Goal: Find specific page/section: Find specific page/section

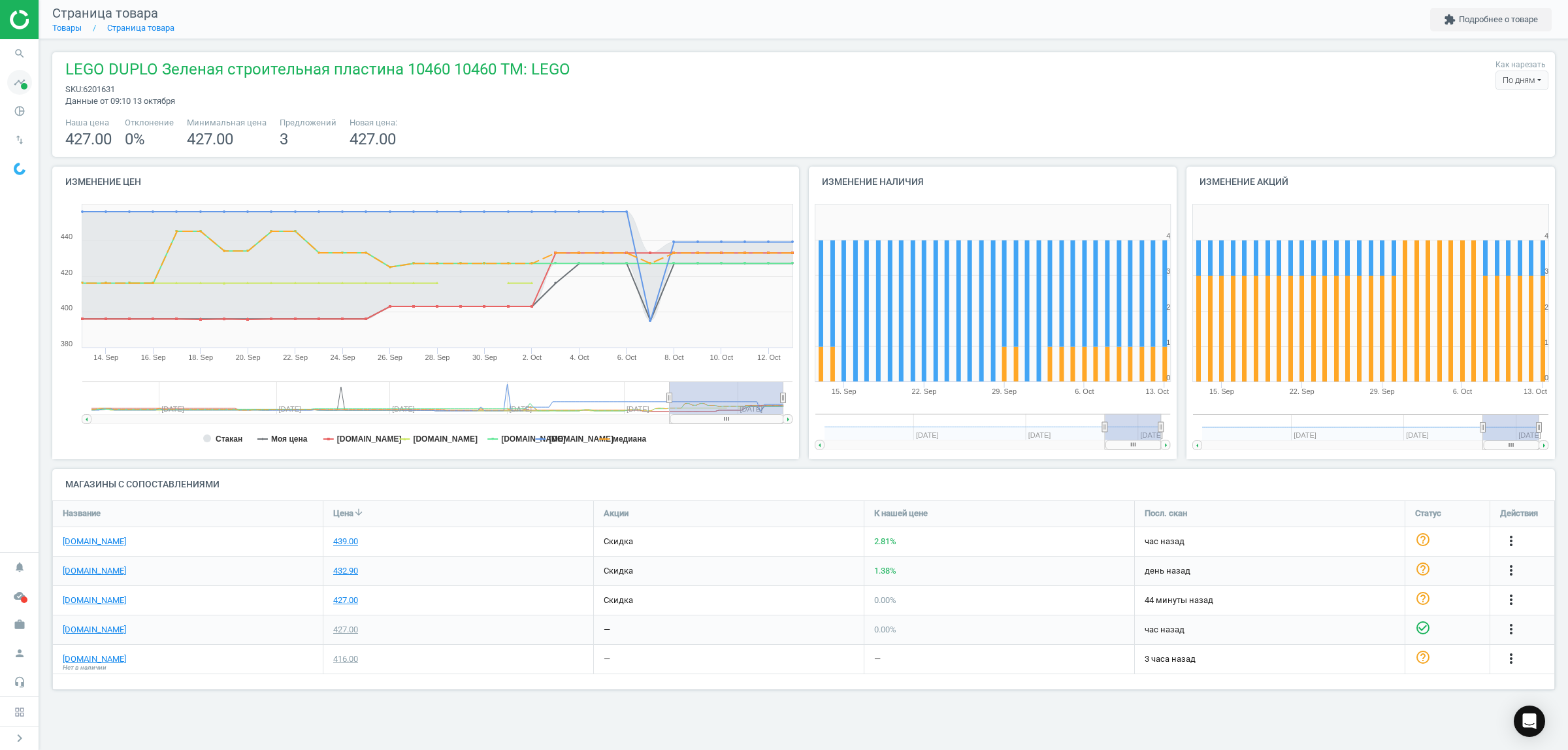
scroll to position [214, 1527]
click at [15, 53] on icon "search" at bounding box center [19, 53] width 25 height 25
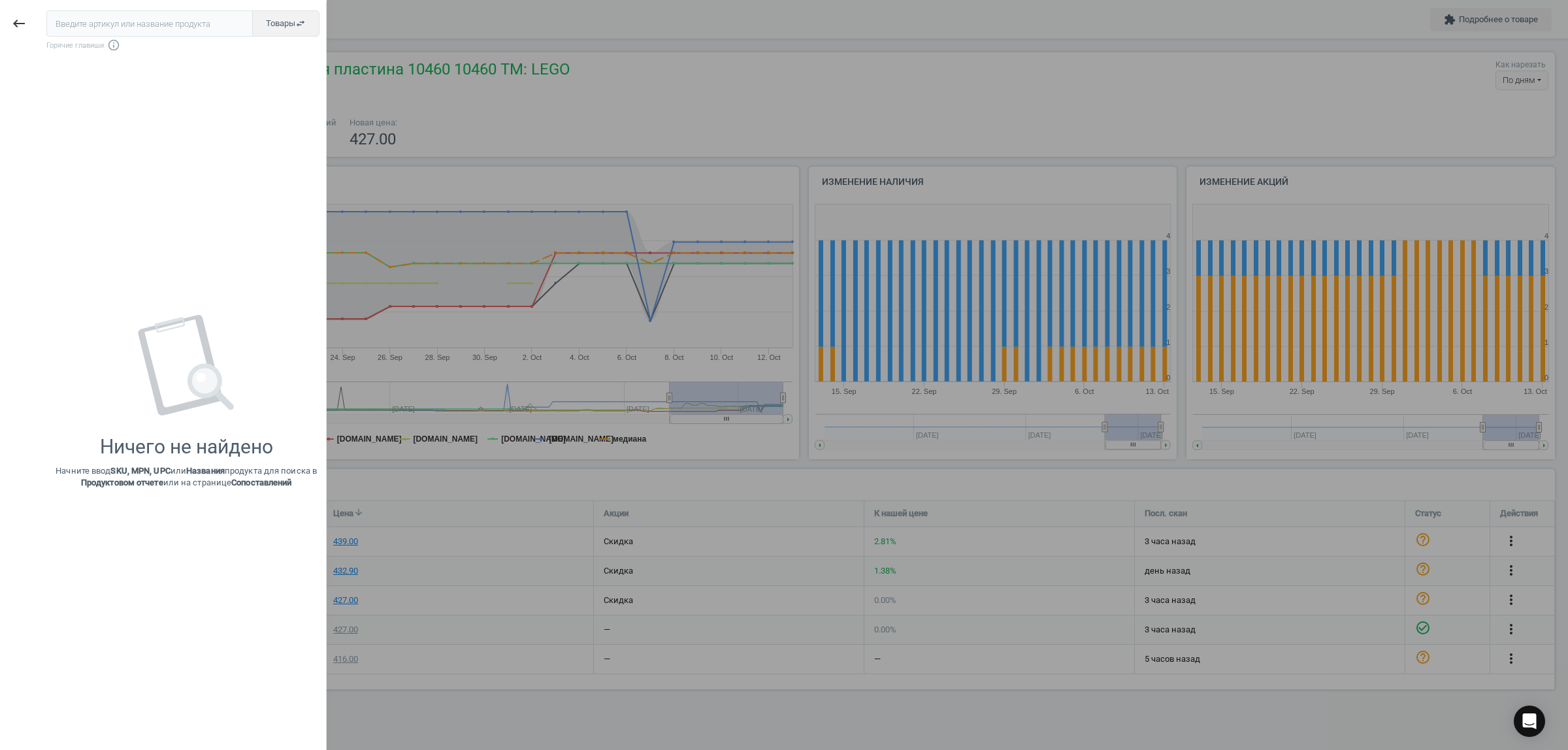
click at [100, 20] on input "text" at bounding box center [150, 23] width 206 height 26
type input "6097919"
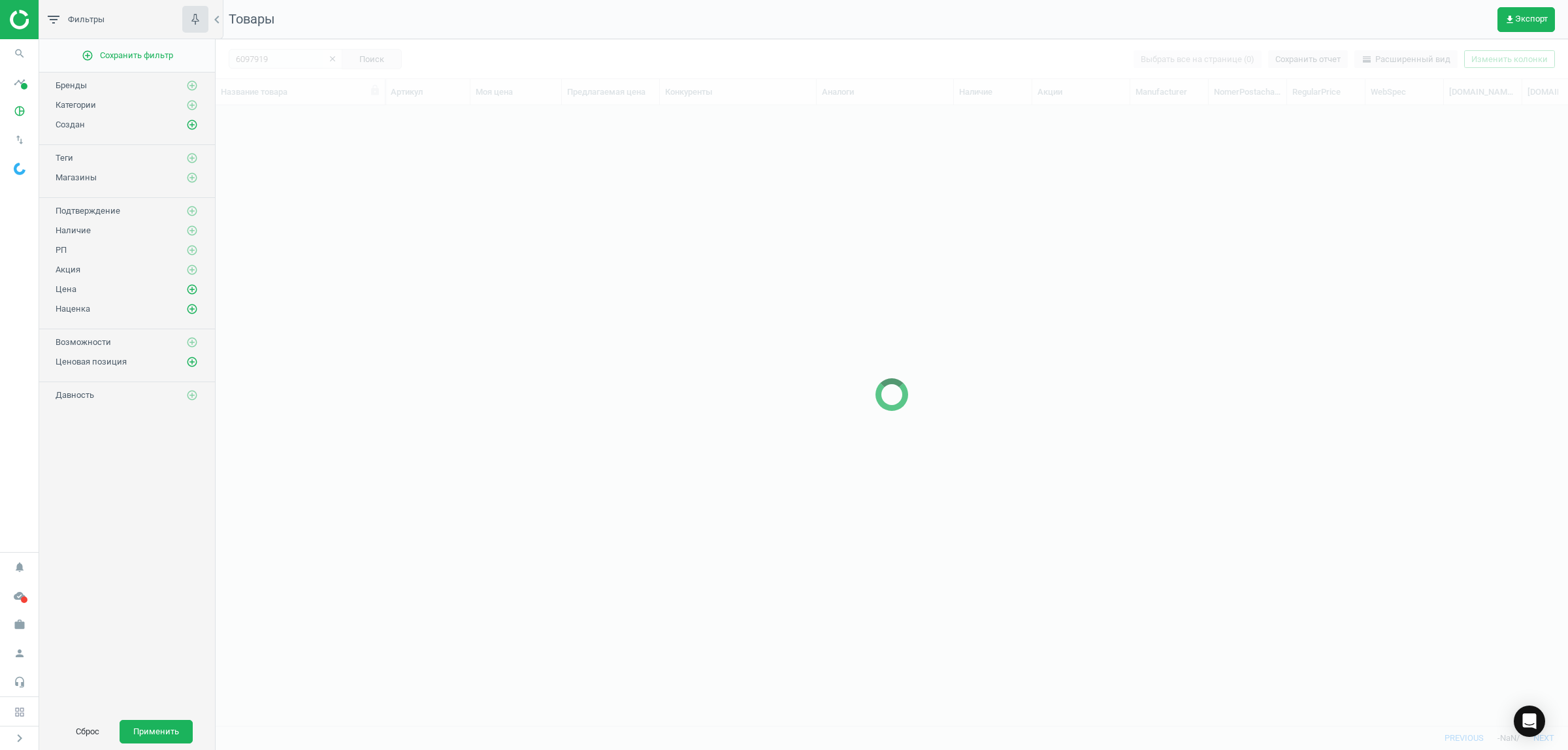
scroll to position [596, 1340]
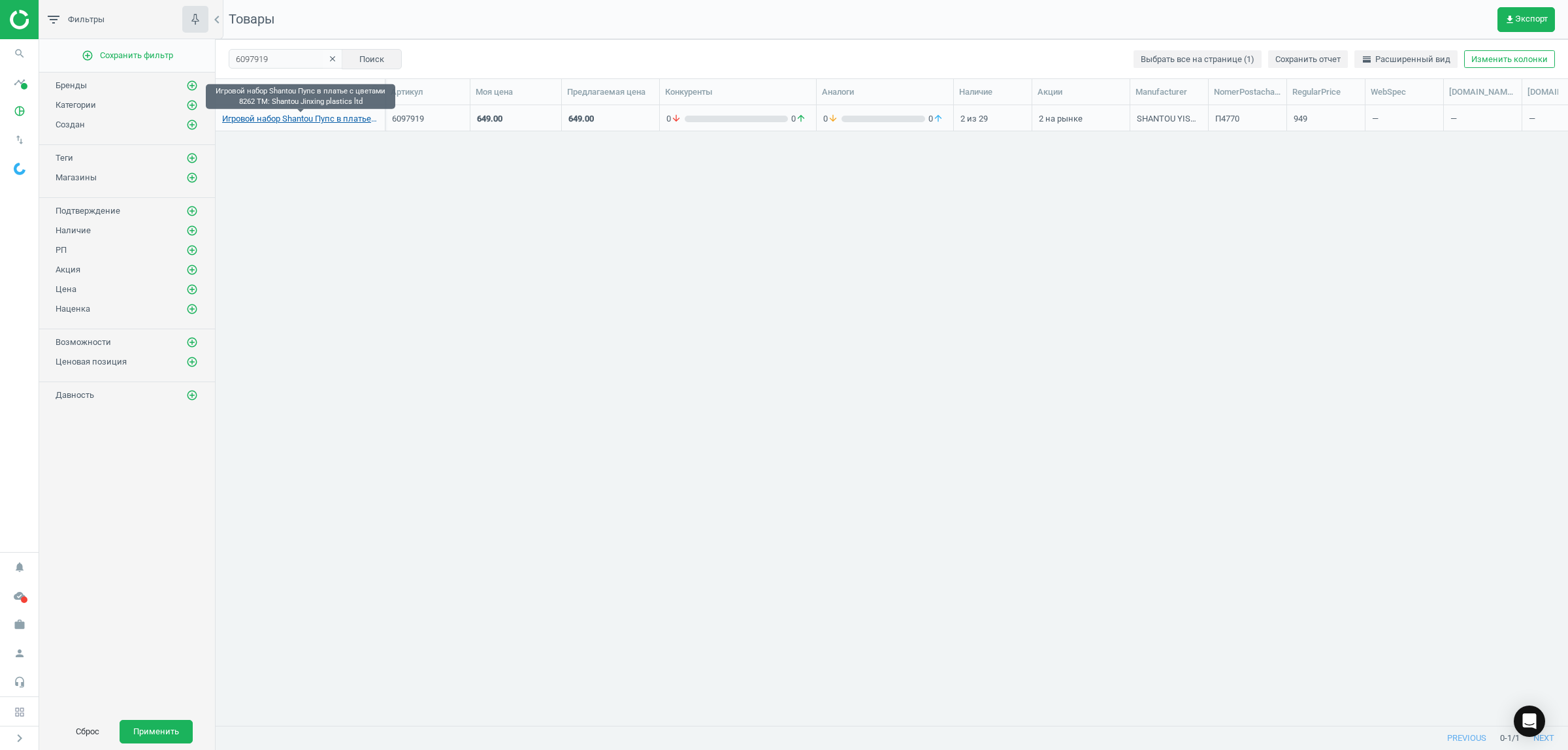
click at [324, 122] on link "Игровой набор Shantou Пупс в платье с цветами 8262 TM: Shantou Jinxing plastics…" at bounding box center [300, 119] width 156 height 12
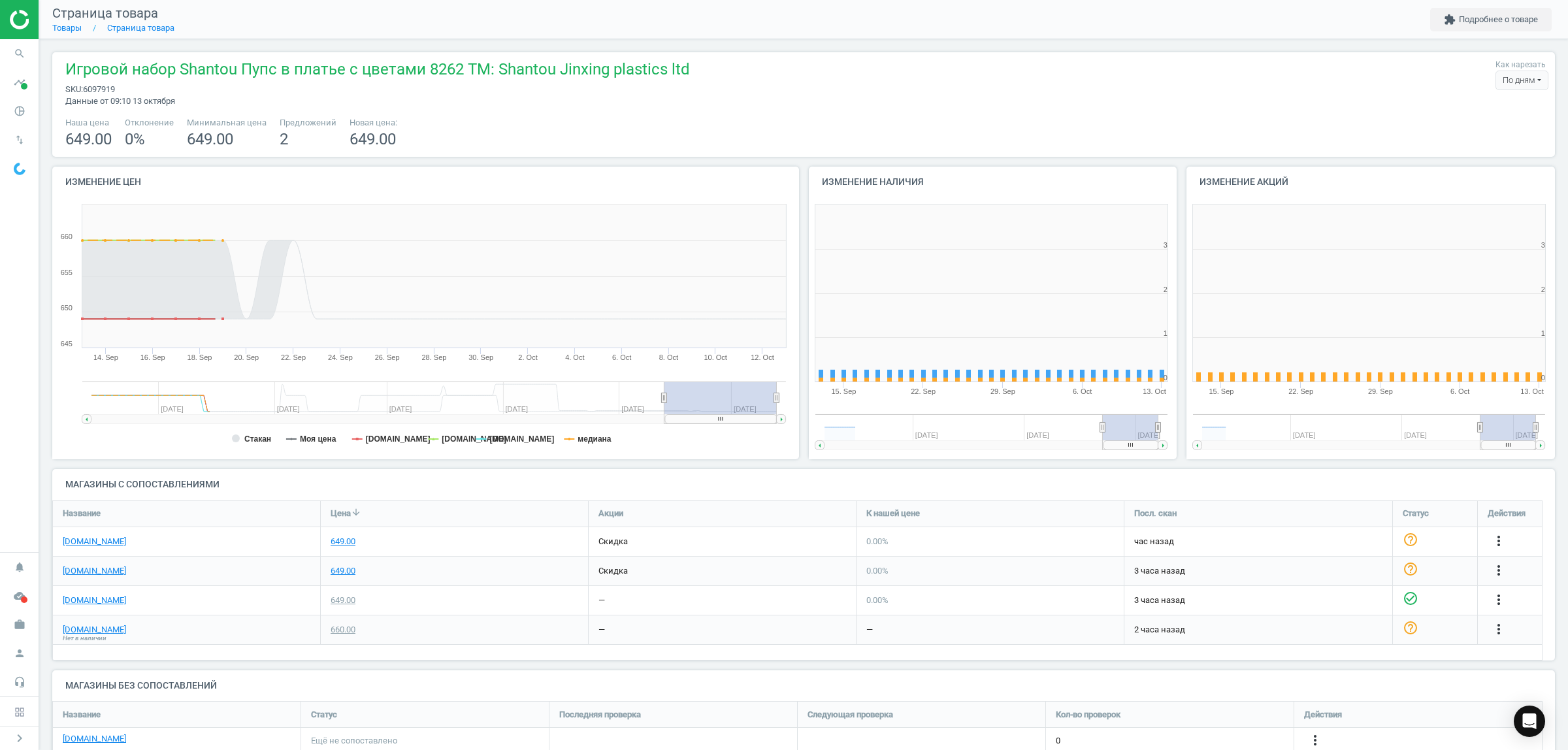
scroll to position [286, 391]
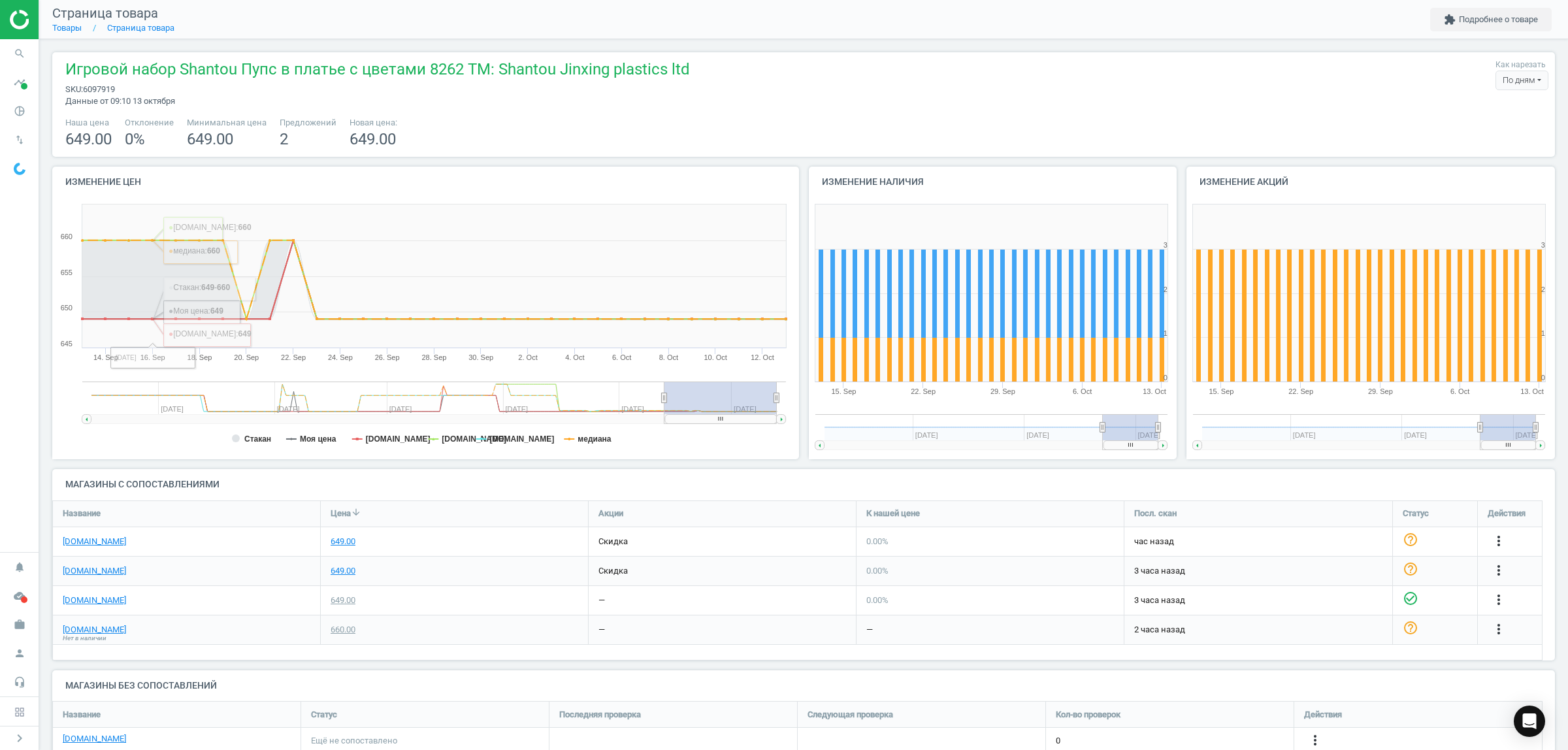
click at [93, 87] on span "6097919" at bounding box center [99, 89] width 32 height 10
copy span "6097919"
click at [12, 59] on icon "search" at bounding box center [19, 53] width 25 height 25
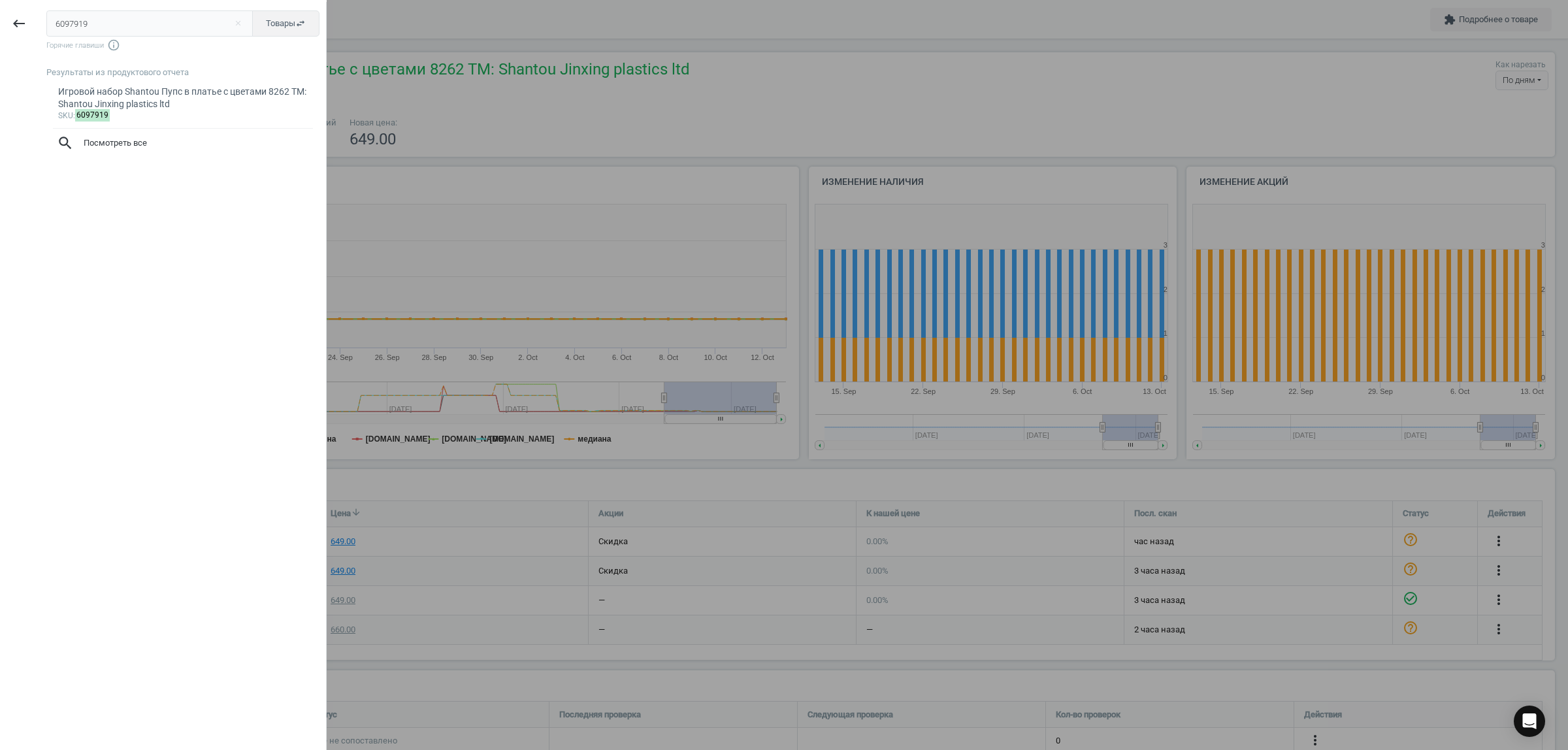
click at [113, 17] on input "6097919" at bounding box center [150, 23] width 207 height 26
type input "6097917"
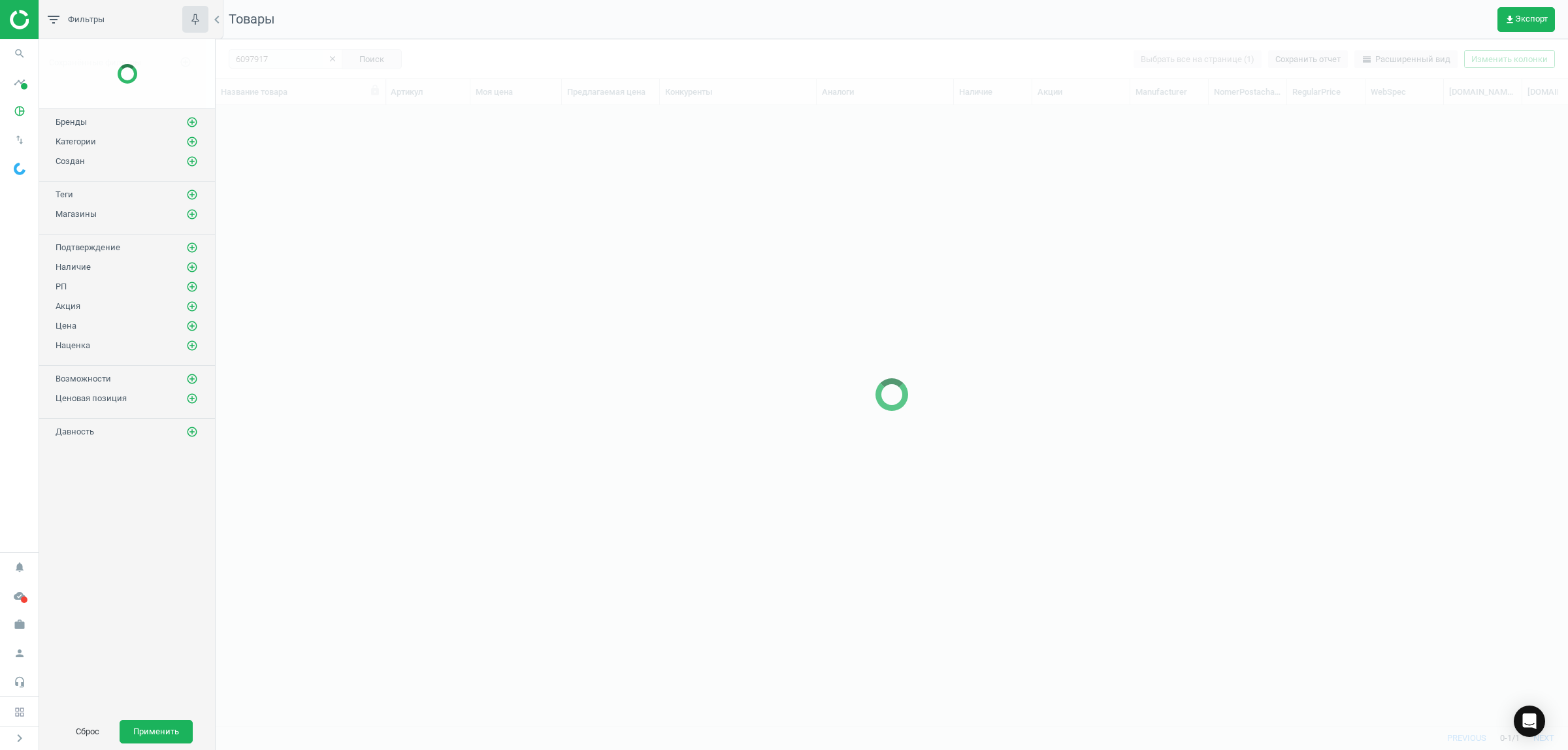
scroll to position [596, 1340]
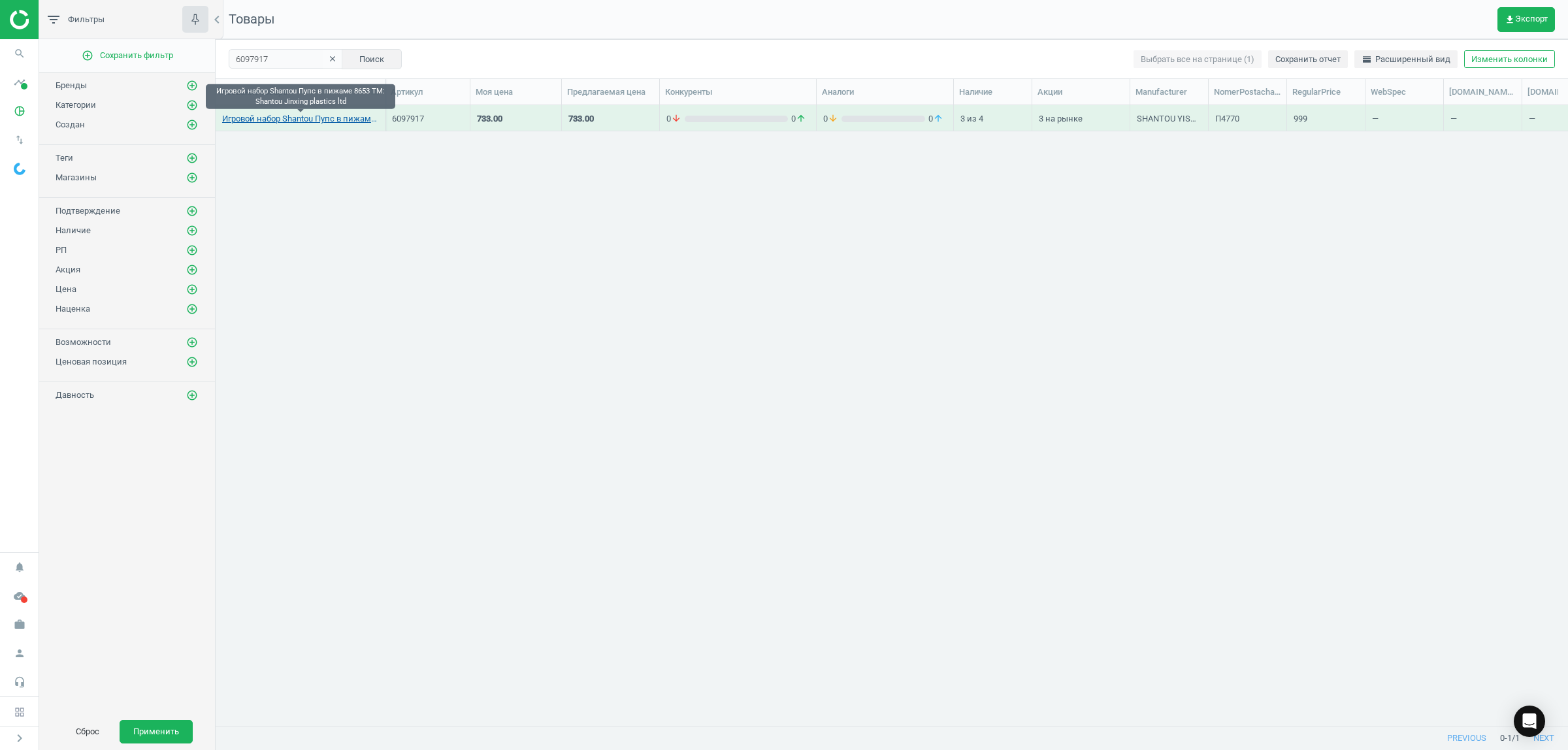
click at [275, 122] on link "Игровой набор Shantou Пупс в пижаме 8653 TM: Shantou Jinxing plastics ltd" at bounding box center [300, 119] width 156 height 12
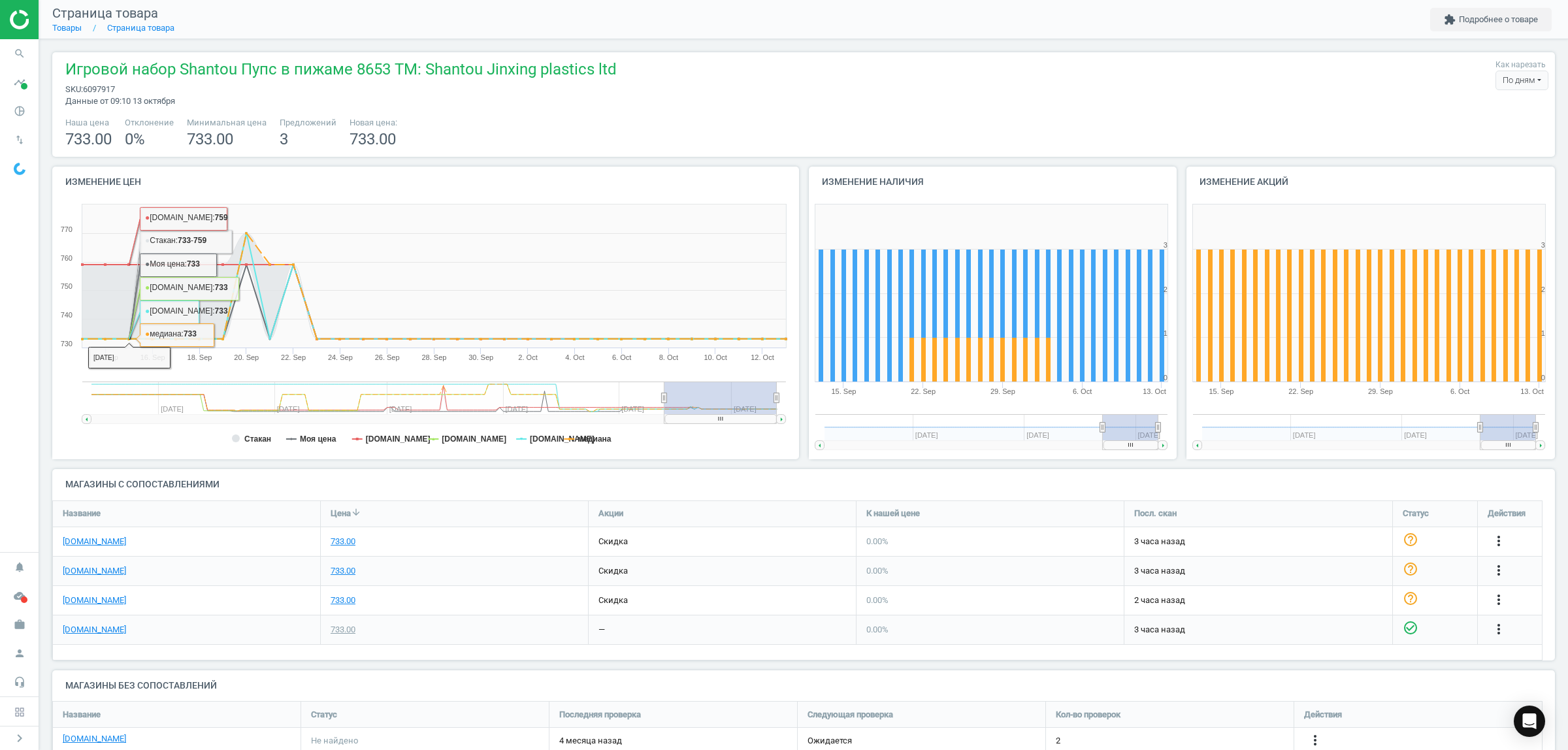
click at [98, 89] on span "6097917" at bounding box center [99, 89] width 32 height 10
copy span "6097917"
